Goal: Information Seeking & Learning: Learn about a topic

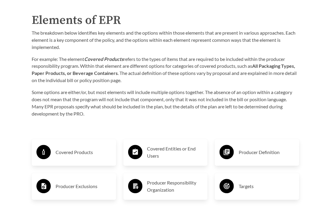
scroll to position [926, 0]
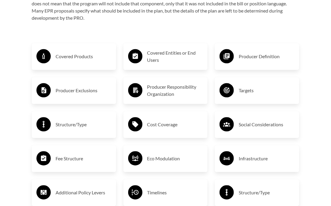
click at [73, 52] on h3 "Covered Products" at bounding box center [84, 57] width 56 height 10
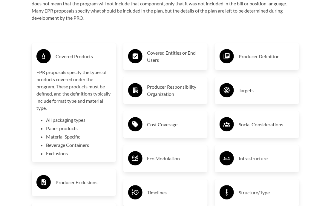
click at [73, 52] on h3 "Covered Products" at bounding box center [84, 57] width 56 height 10
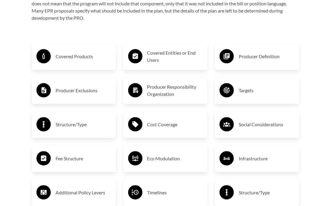
click at [78, 88] on h3 "Producer Exclusions" at bounding box center [84, 91] width 56 height 10
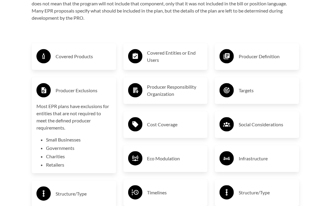
click at [73, 136] on li "Small Businesses" at bounding box center [78, 139] width 65 height 7
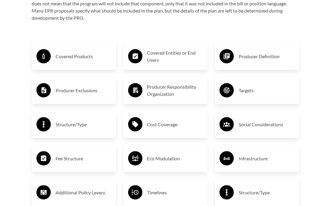
click at [77, 121] on h3 "Structure/Type" at bounding box center [84, 125] width 56 height 10
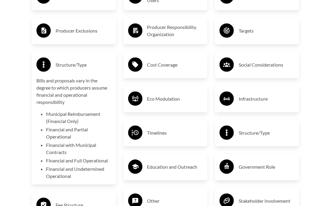
scroll to position [896, 0]
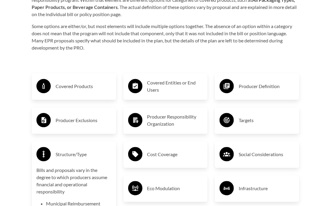
click at [77, 151] on h3 "Structure/Type" at bounding box center [84, 155] width 56 height 10
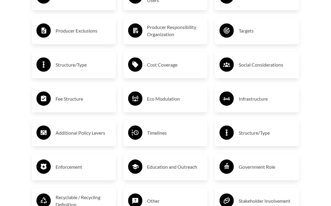
scroll to position [1045, 0]
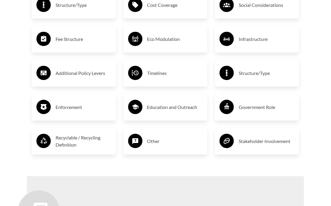
click at [88, 137] on h3 "Recyclable / Recycling Definition" at bounding box center [84, 141] width 56 height 14
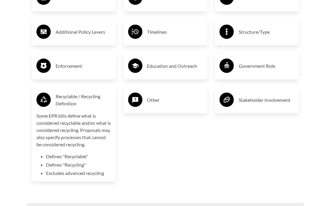
scroll to position [1075, 0]
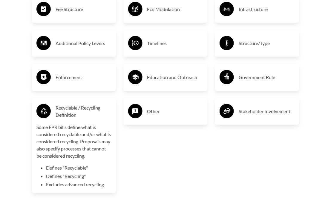
click at [80, 104] on h3 "Recyclable / Recycling Definition" at bounding box center [84, 111] width 56 height 14
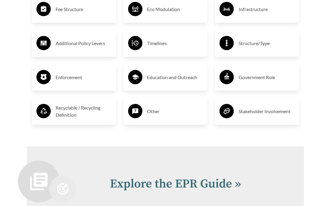
click at [75, 73] on h3 "Enforcement" at bounding box center [84, 78] width 56 height 10
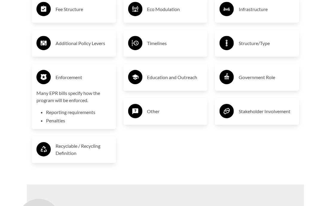
click at [75, 73] on h3 "Enforcement" at bounding box center [84, 78] width 56 height 10
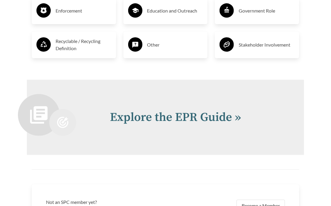
scroll to position [1165, 0]
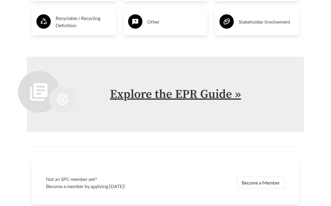
click at [167, 89] on link "Explore the EPR Guide »" at bounding box center [175, 94] width 131 height 15
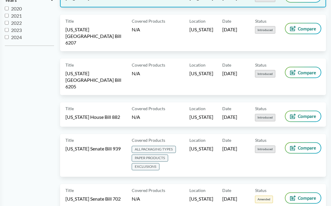
scroll to position [329, 0]
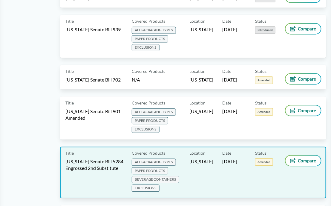
click at [151, 185] on span "EXCLUSIONS" at bounding box center [146, 188] width 28 height 7
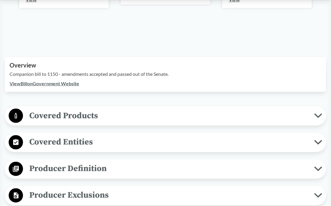
scroll to position [239, 0]
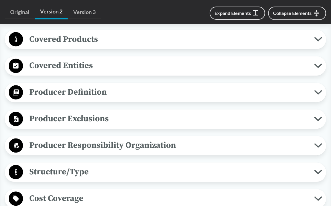
click at [318, 92] on icon at bounding box center [318, 92] width 8 height 5
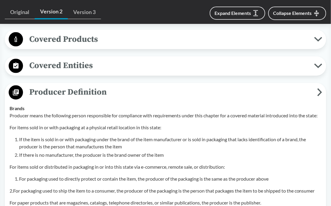
click at [318, 92] on icon at bounding box center [319, 92] width 5 height 8
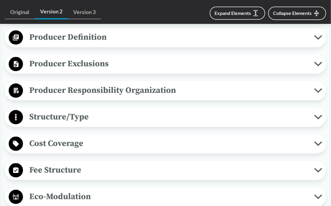
scroll to position [299, 0]
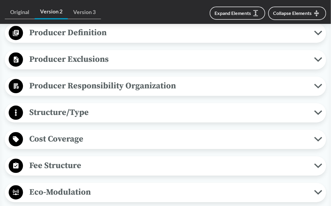
click at [318, 84] on icon at bounding box center [318, 86] width 8 height 5
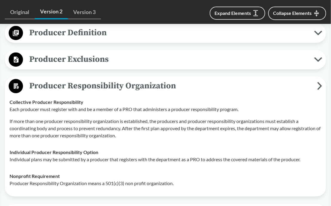
click at [323, 84] on button "Producer Responsibility Organization" at bounding box center [165, 86] width 317 height 15
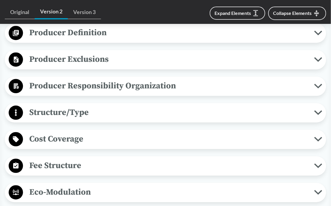
click at [319, 113] on icon at bounding box center [318, 112] width 6 height 3
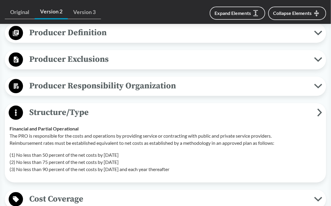
click at [319, 113] on icon at bounding box center [319, 112] width 5 height 8
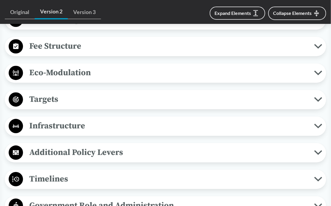
scroll to position [478, 0]
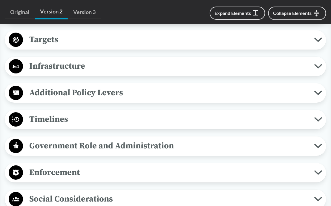
click at [319, 117] on icon at bounding box center [318, 119] width 8 height 5
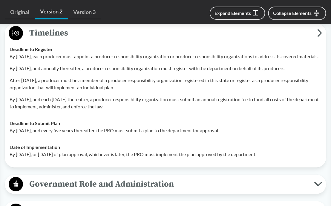
scroll to position [538, 0]
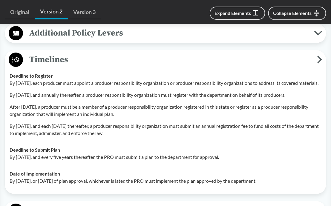
click at [318, 56] on icon at bounding box center [319, 60] width 5 height 8
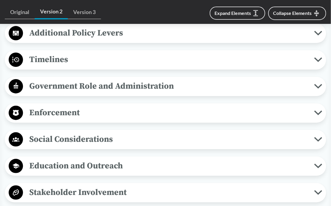
click at [318, 111] on icon at bounding box center [318, 113] width 8 height 5
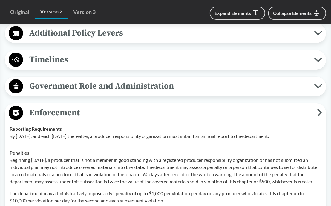
click at [321, 110] on icon at bounding box center [319, 113] width 3 height 6
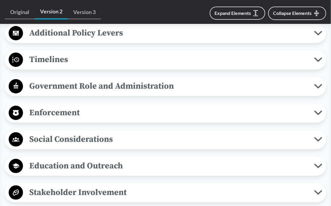
scroll to position [478, 0]
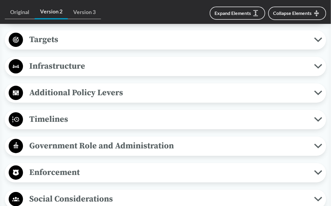
click at [318, 117] on icon at bounding box center [318, 119] width 8 height 5
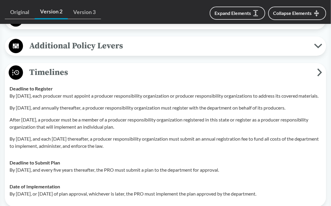
scroll to position [508, 0]
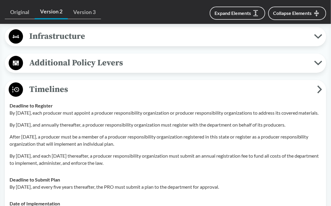
click at [318, 86] on icon at bounding box center [319, 89] width 3 height 6
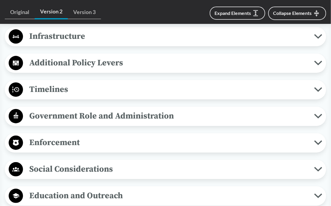
click at [319, 167] on icon at bounding box center [318, 169] width 8 height 5
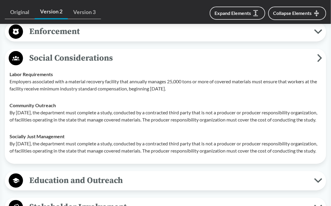
scroll to position [597, 0]
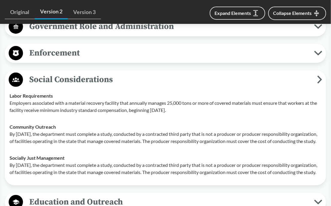
click at [319, 76] on icon at bounding box center [319, 79] width 3 height 6
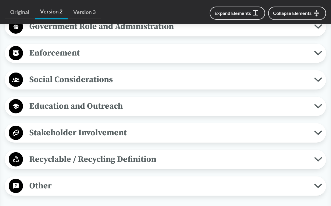
click at [321, 132] on icon at bounding box center [318, 133] width 8 height 5
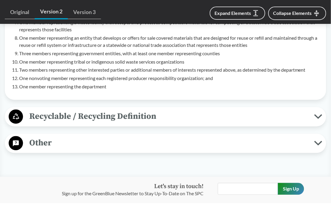
scroll to position [836, 0]
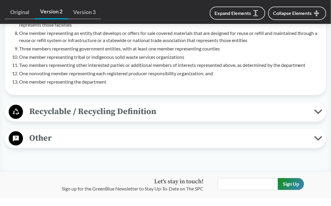
click at [321, 110] on icon at bounding box center [318, 112] width 8 height 5
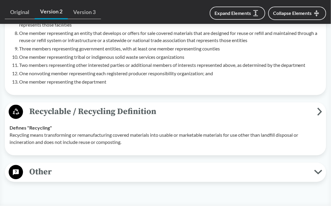
click at [322, 170] on icon at bounding box center [318, 172] width 8 height 5
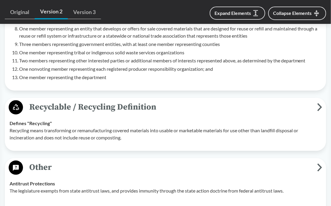
scroll to position [866, 0]
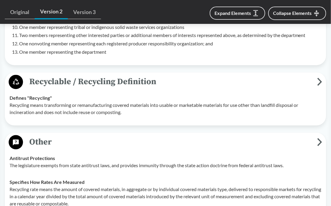
click at [319, 139] on icon at bounding box center [319, 142] width 5 height 8
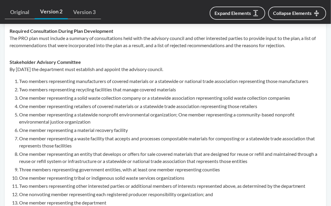
scroll to position [687, 0]
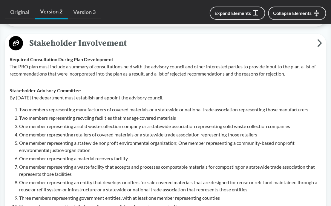
click at [321, 41] on icon at bounding box center [319, 43] width 3 height 6
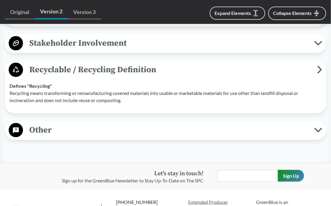
click at [318, 128] on icon at bounding box center [318, 130] width 8 height 5
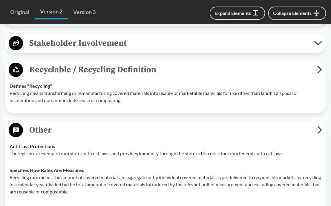
click at [323, 127] on button "Other" at bounding box center [165, 130] width 317 height 15
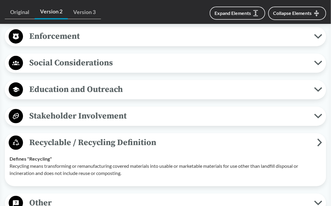
scroll to position [597, 0]
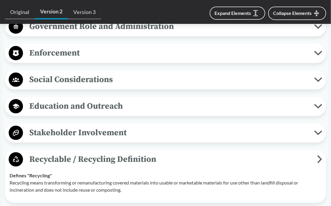
click at [317, 105] on icon at bounding box center [318, 106] width 6 height 3
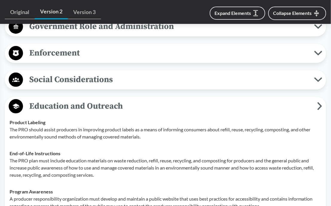
click at [317, 103] on span "Education and Outreach" at bounding box center [170, 105] width 294 height 13
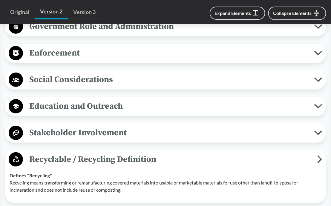
scroll to position [508, 0]
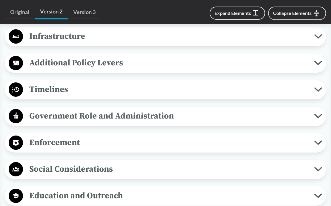
click at [321, 114] on icon at bounding box center [318, 116] width 8 height 5
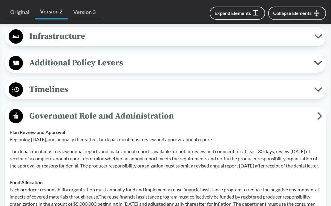
click at [319, 113] on icon at bounding box center [319, 116] width 3 height 6
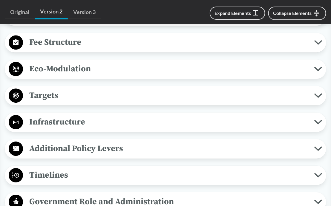
scroll to position [418, 0]
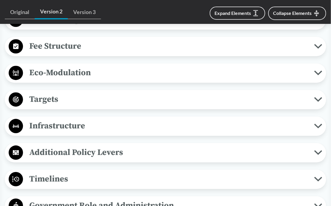
click at [315, 146] on button "Additional Policy Levers" at bounding box center [165, 152] width 317 height 15
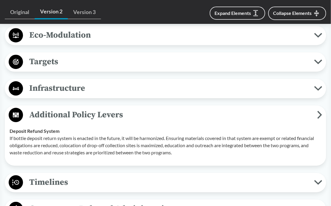
scroll to position [448, 0]
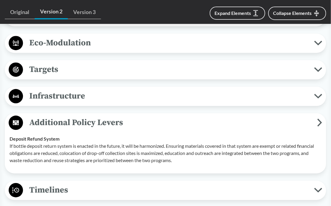
click at [320, 121] on icon at bounding box center [319, 123] width 5 height 8
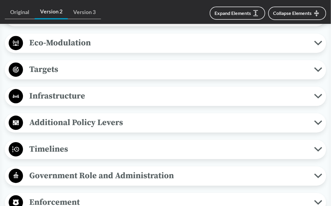
click at [318, 94] on icon at bounding box center [318, 96] width 8 height 5
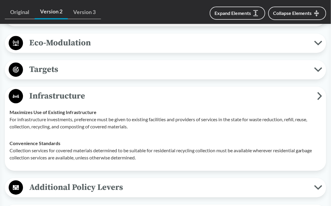
click at [316, 93] on span "Infrastructure" at bounding box center [170, 95] width 294 height 13
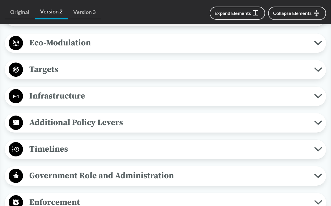
click at [319, 67] on icon at bounding box center [318, 69] width 8 height 5
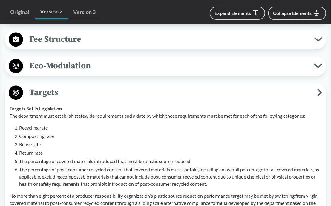
scroll to position [358, 0]
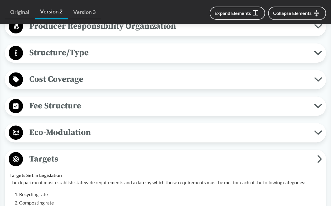
click at [320, 158] on icon at bounding box center [319, 159] width 5 height 8
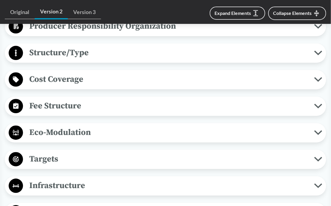
scroll to position [299, 0]
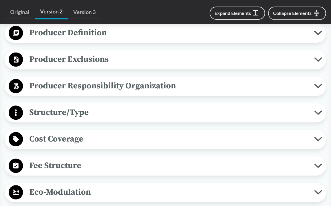
click at [320, 111] on icon at bounding box center [318, 112] width 6 height 3
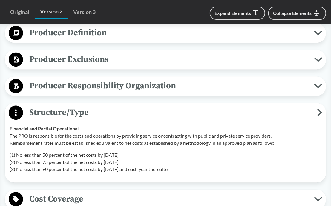
click at [321, 111] on icon at bounding box center [319, 112] width 3 height 6
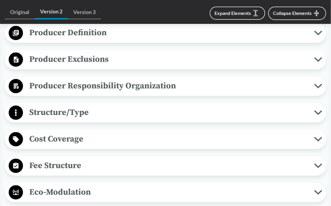
click at [318, 85] on icon at bounding box center [318, 86] width 8 height 5
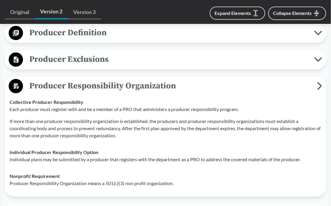
click at [318, 85] on icon at bounding box center [319, 86] width 5 height 8
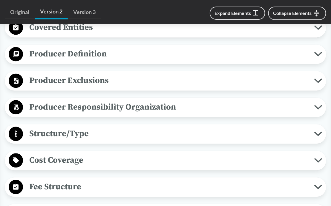
scroll to position [269, 0]
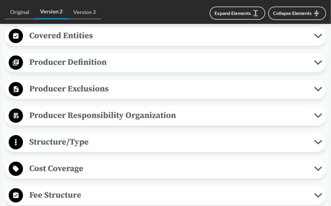
click at [319, 89] on icon at bounding box center [318, 89] width 6 height 3
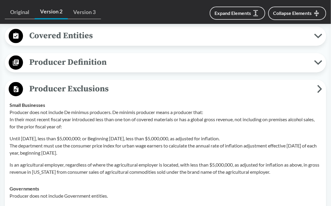
click at [321, 88] on icon at bounding box center [319, 89] width 3 height 6
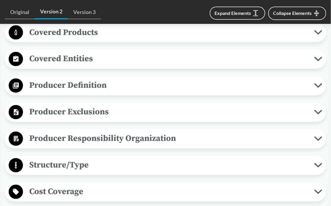
scroll to position [239, 0]
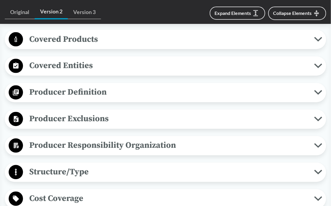
click at [321, 91] on icon at bounding box center [318, 92] width 6 height 3
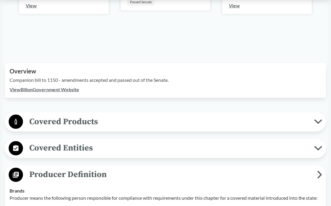
scroll to position [149, 0]
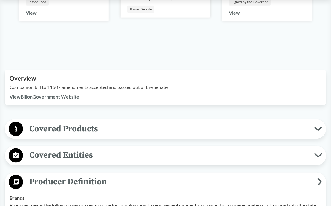
click at [320, 129] on icon at bounding box center [318, 129] width 6 height 3
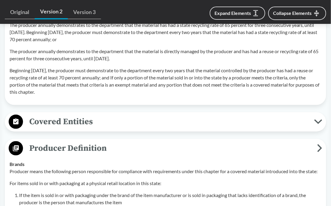
scroll to position [747, 0]
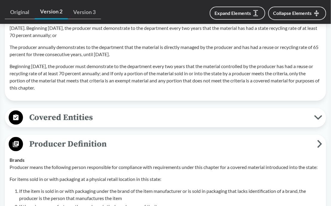
click at [318, 120] on icon at bounding box center [318, 117] width 8 height 5
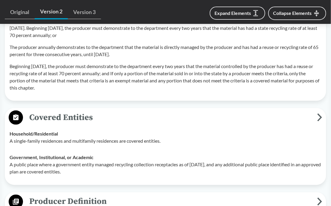
click at [316, 124] on span "Covered Entities" at bounding box center [170, 117] width 294 height 13
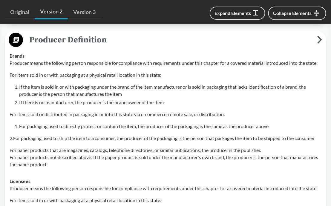
scroll to position [806, 0]
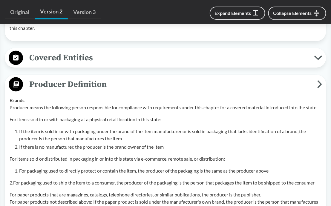
click at [321, 88] on icon at bounding box center [319, 84] width 3 height 6
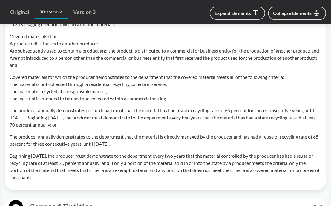
scroll to position [508, 0]
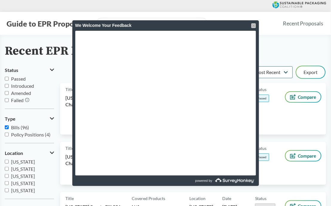
click at [254, 24] on div at bounding box center [253, 25] width 5 height 5
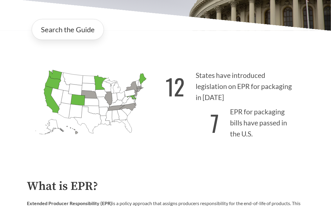
scroll to position [90, 0]
